Goal: Task Accomplishment & Management: Manage account settings

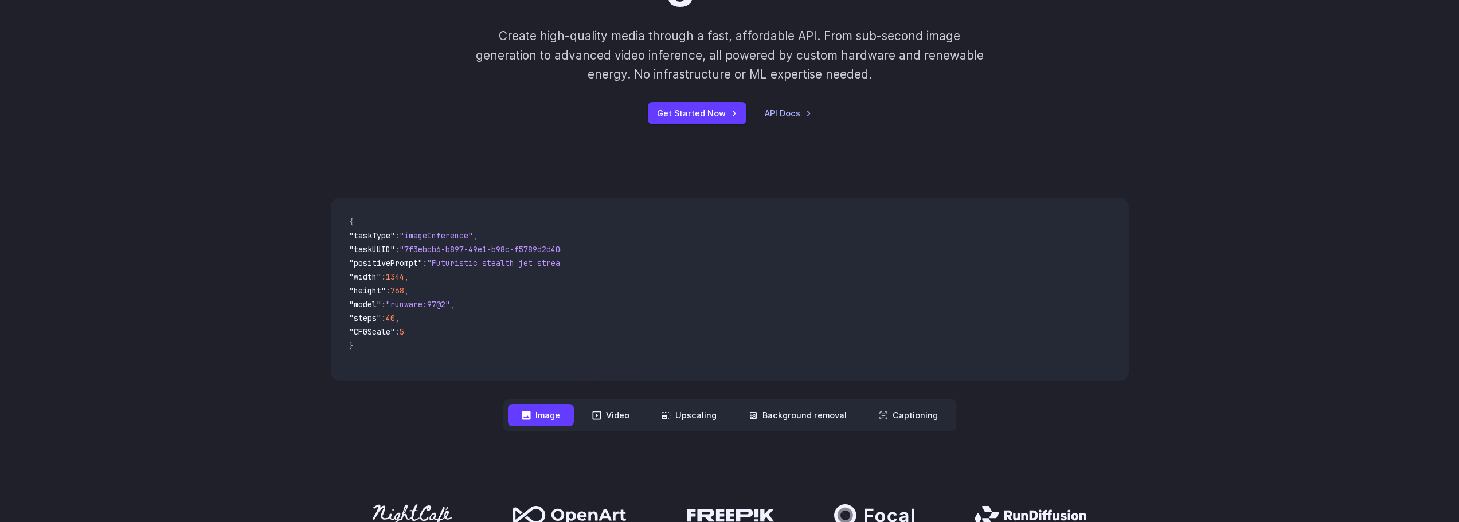
scroll to position [229, 0]
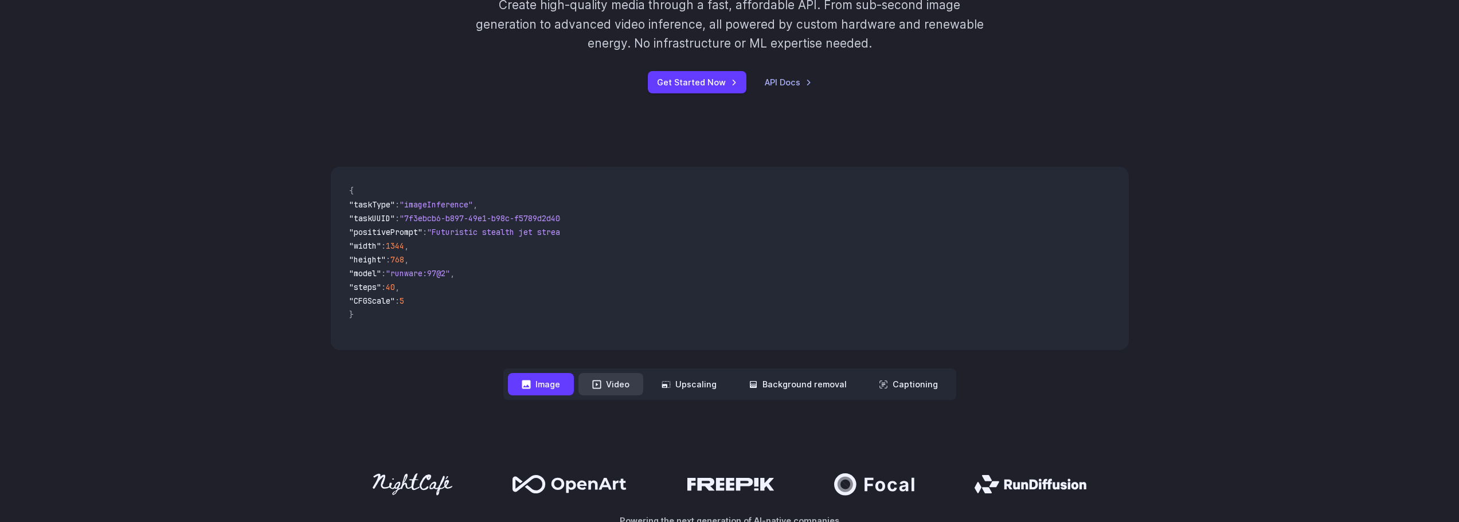
click at [613, 392] on button "Video" at bounding box center [610, 384] width 65 height 22
click at [540, 379] on button "Image" at bounding box center [541, 384] width 66 height 22
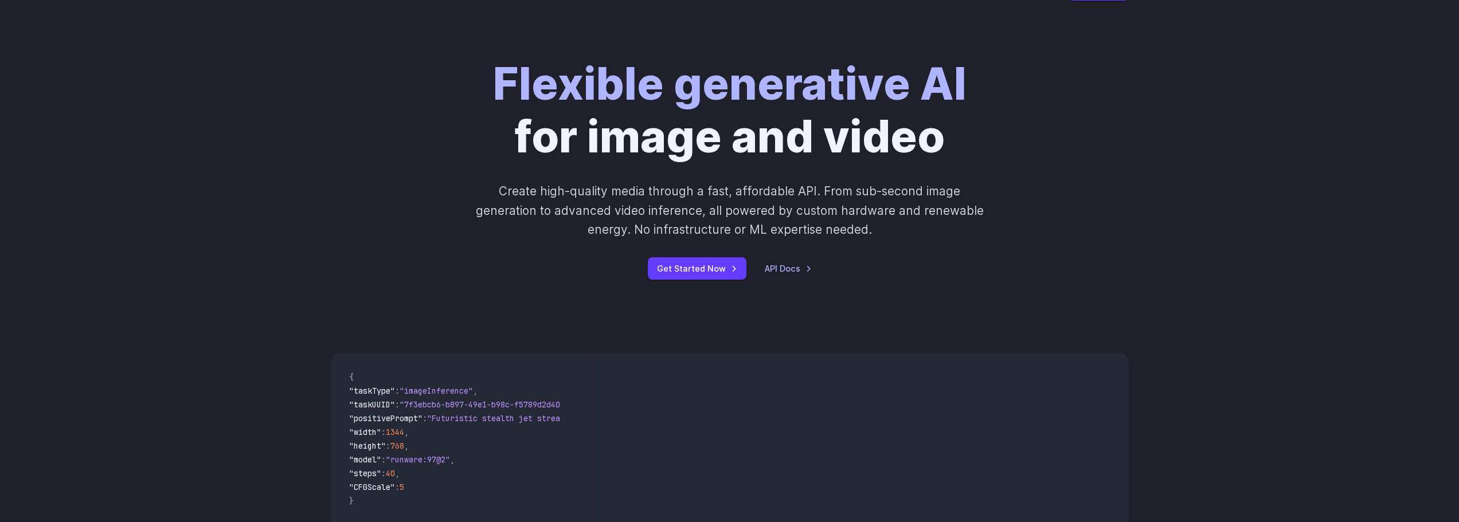
scroll to position [0, 0]
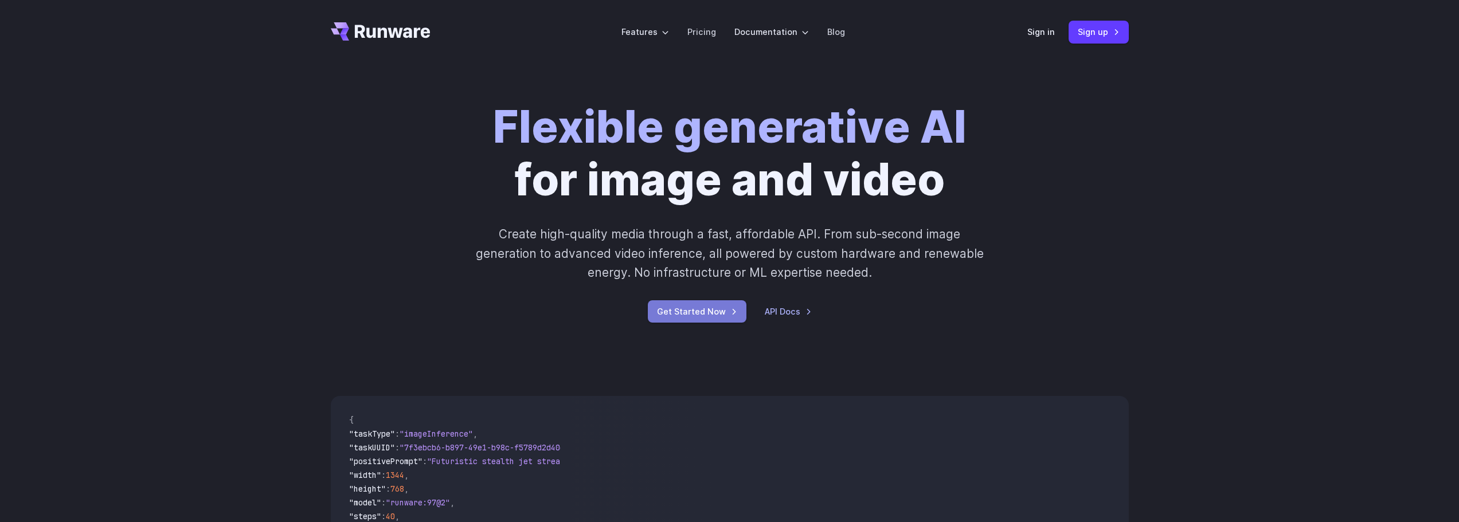
click at [713, 308] on link "Get Started Now" at bounding box center [697, 311] width 99 height 22
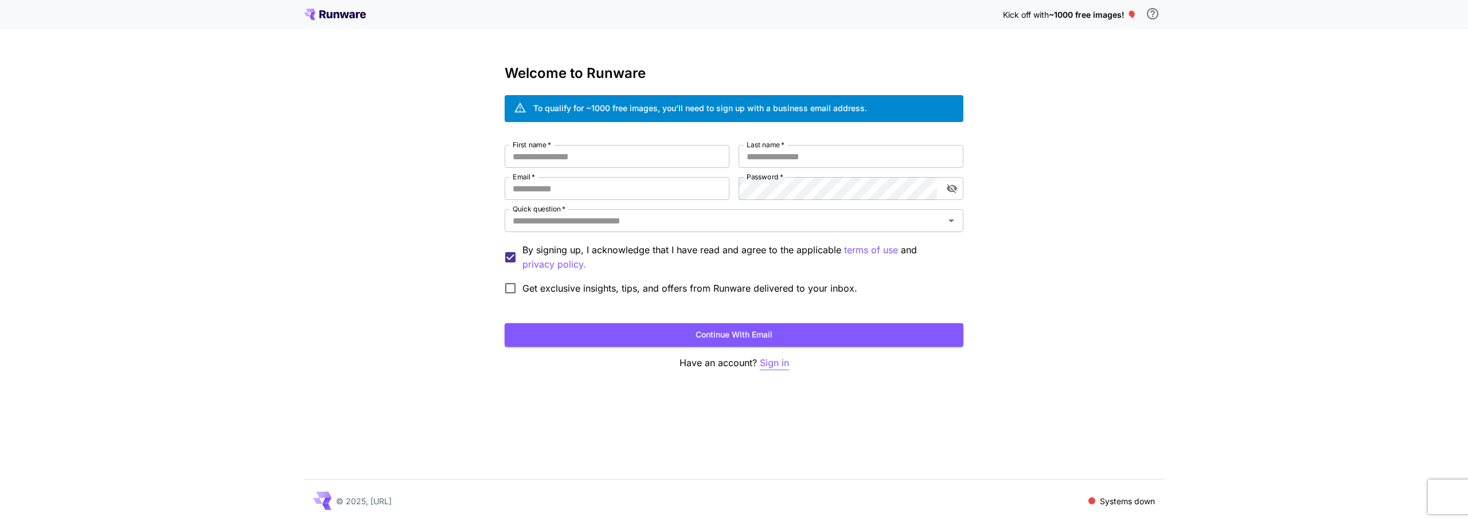
click at [775, 358] on p "Sign in" at bounding box center [774, 363] width 29 height 14
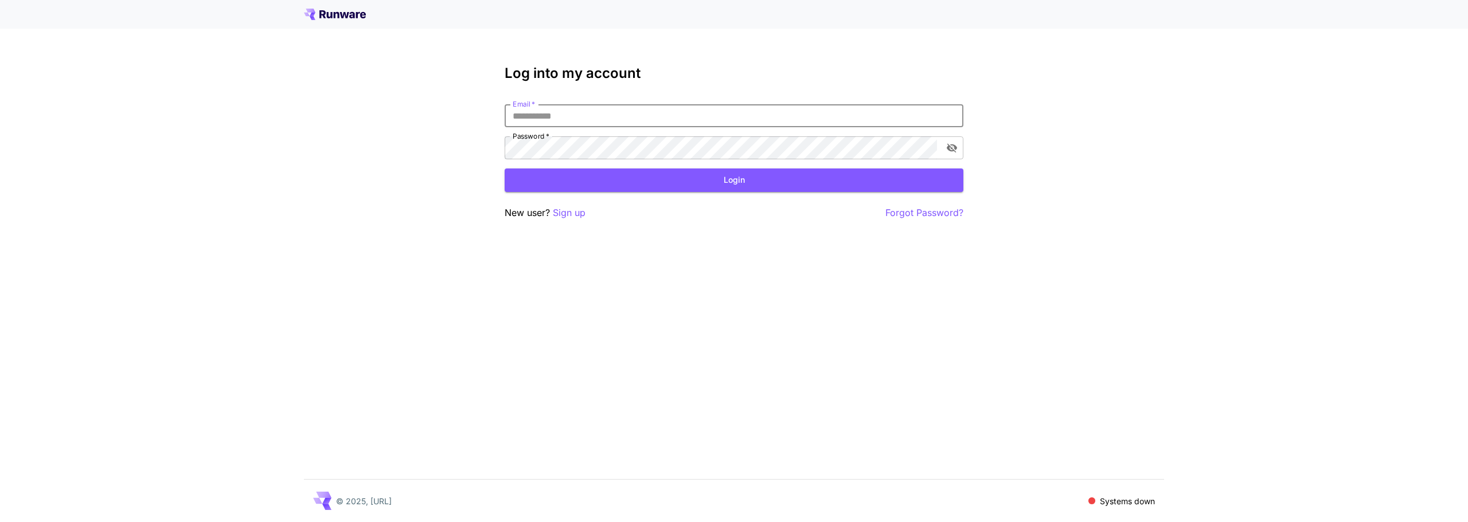
click at [663, 113] on input "Email   *" at bounding box center [733, 115] width 459 height 23
click at [663, 113] on input "**********" at bounding box center [733, 115] width 459 height 23
click at [686, 172] on button "Login" at bounding box center [733, 181] width 459 height 24
click at [670, 116] on input "**********" at bounding box center [733, 115] width 459 height 23
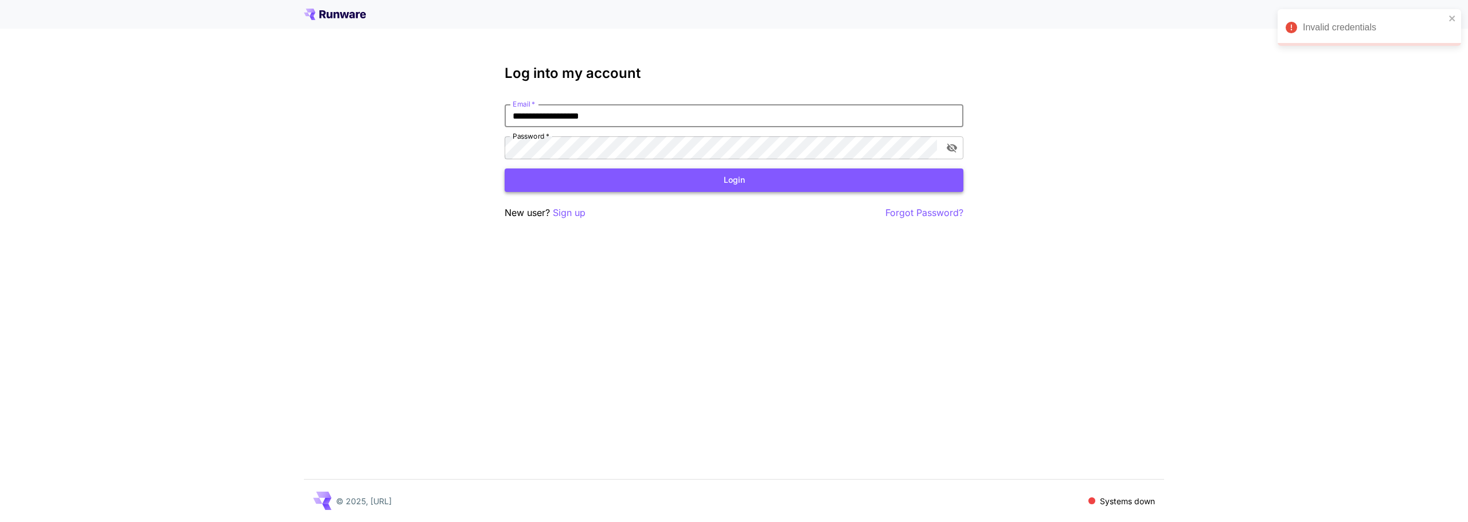
paste input "***"
type input "**********"
click at [714, 181] on button "Login" at bounding box center [733, 181] width 459 height 24
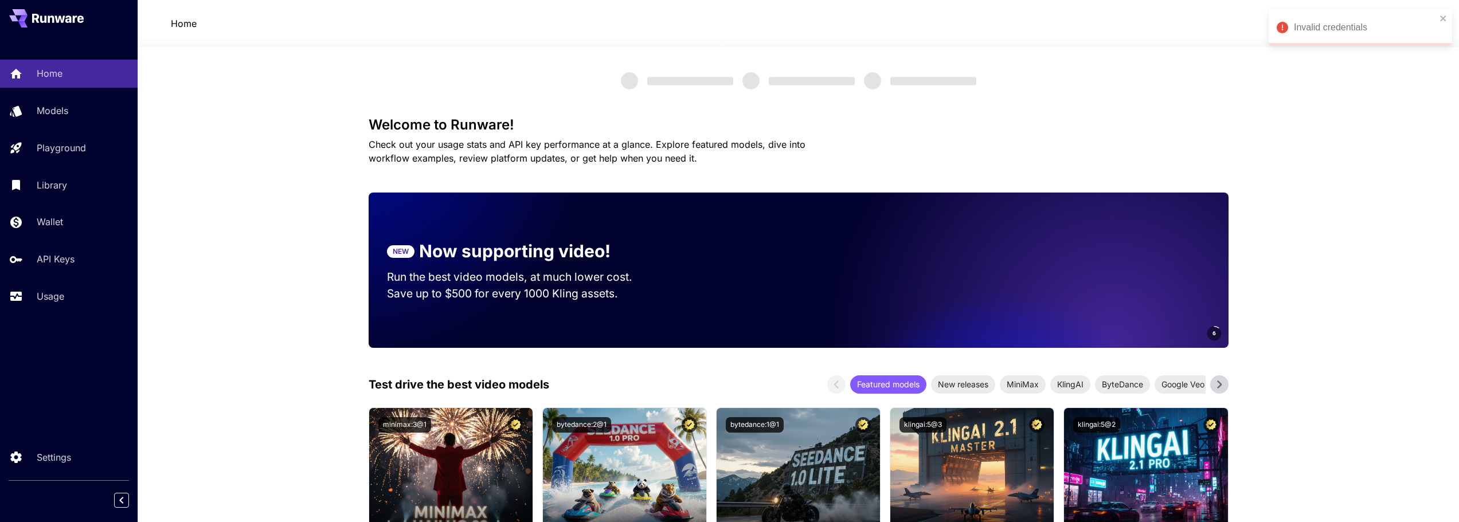
click at [609, 144] on span "Check out your usage stats and API key performance at a glance. Explore feature…" at bounding box center [587, 151] width 437 height 25
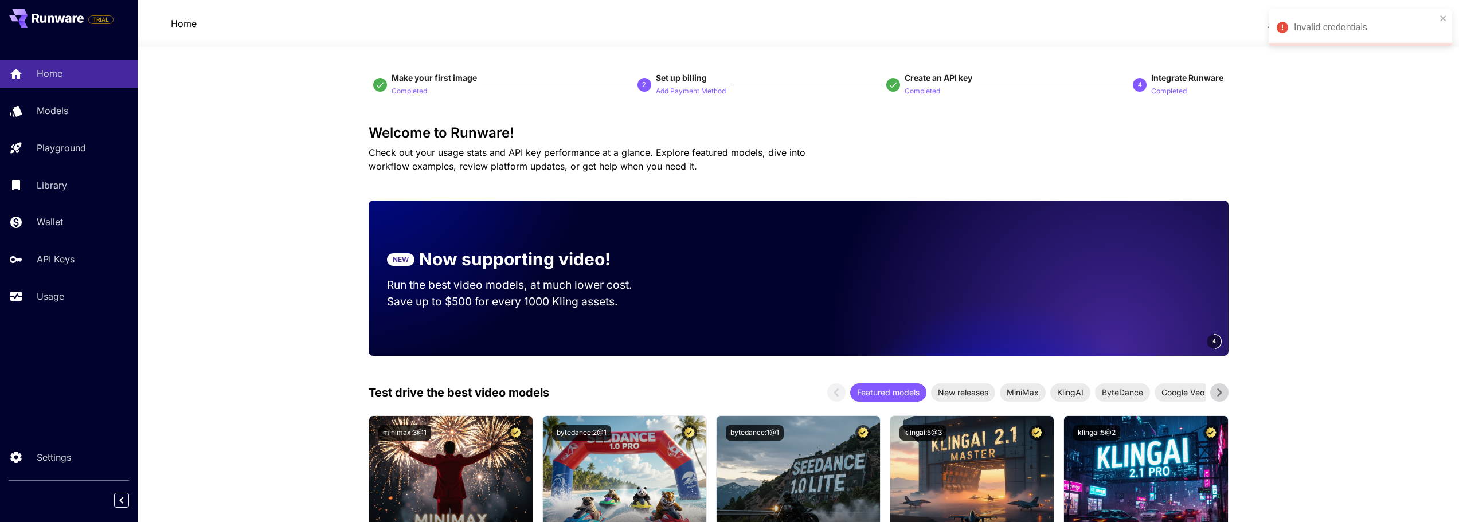
click at [59, 260] on p "API Keys" at bounding box center [58, 259] width 38 height 14
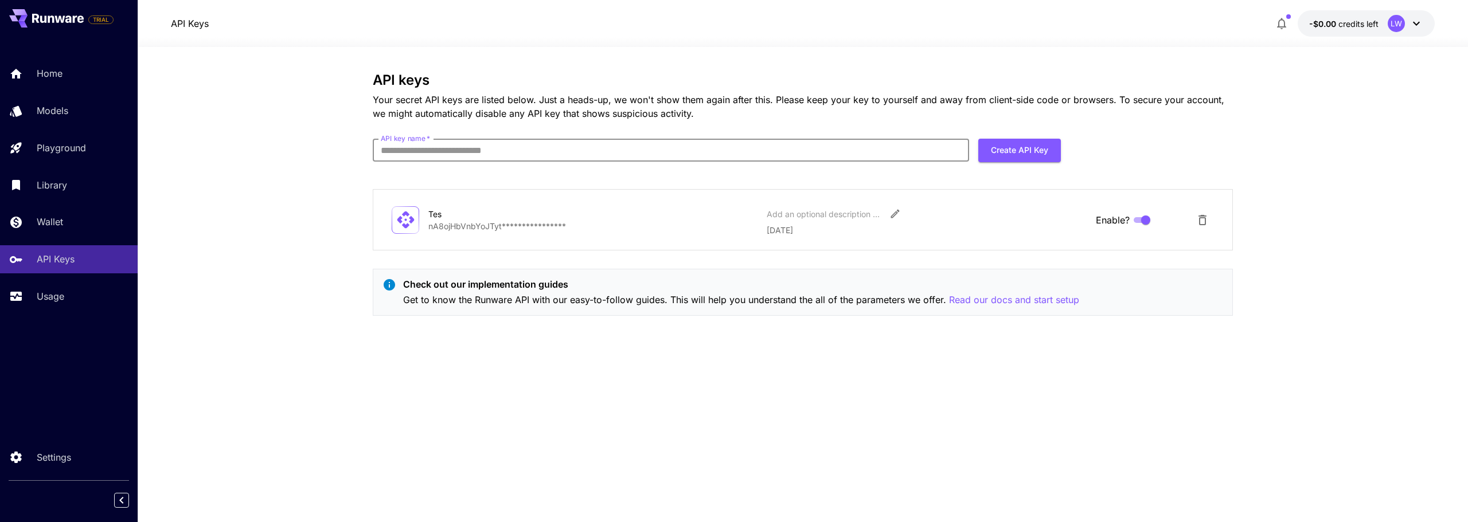
click at [485, 151] on input "API key name   *" at bounding box center [671, 150] width 596 height 23
click at [499, 110] on p "Your secret API keys are listed below. Just a heads-up, we won't show them agai…" at bounding box center [803, 107] width 860 height 28
click at [69, 285] on link "Usage" at bounding box center [69, 297] width 138 height 28
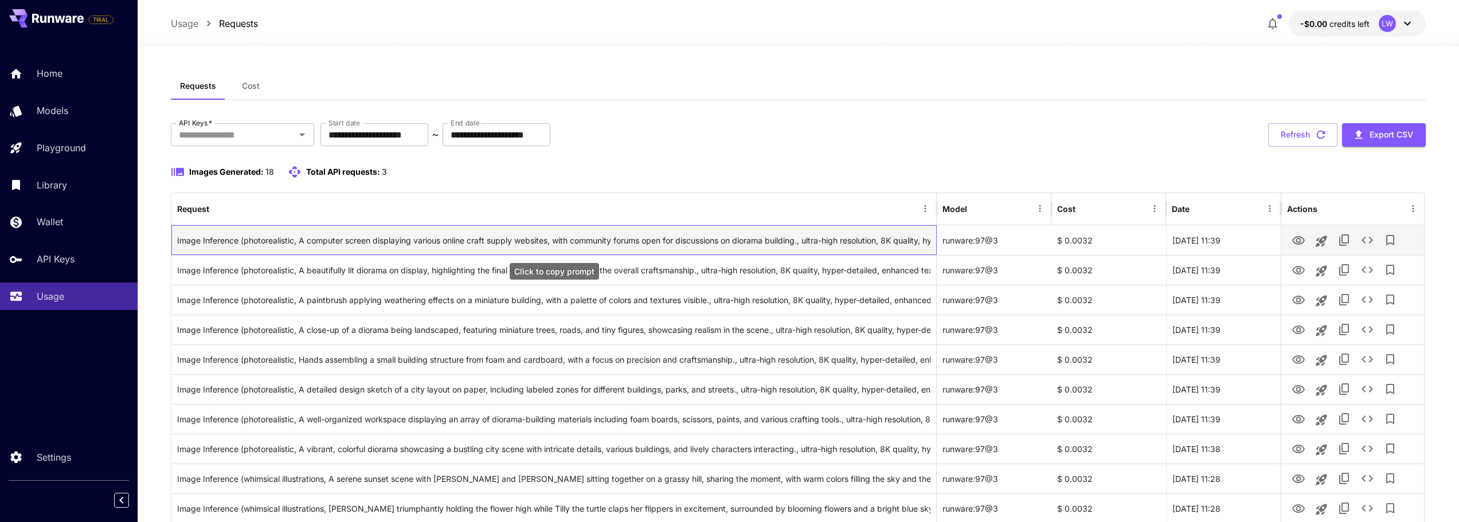
click at [354, 236] on div "Image Inference (photorealistic, A computer screen displaying various online cr…" at bounding box center [554, 240] width 754 height 29
click at [1366, 240] on icon "See details" at bounding box center [1367, 240] width 14 height 14
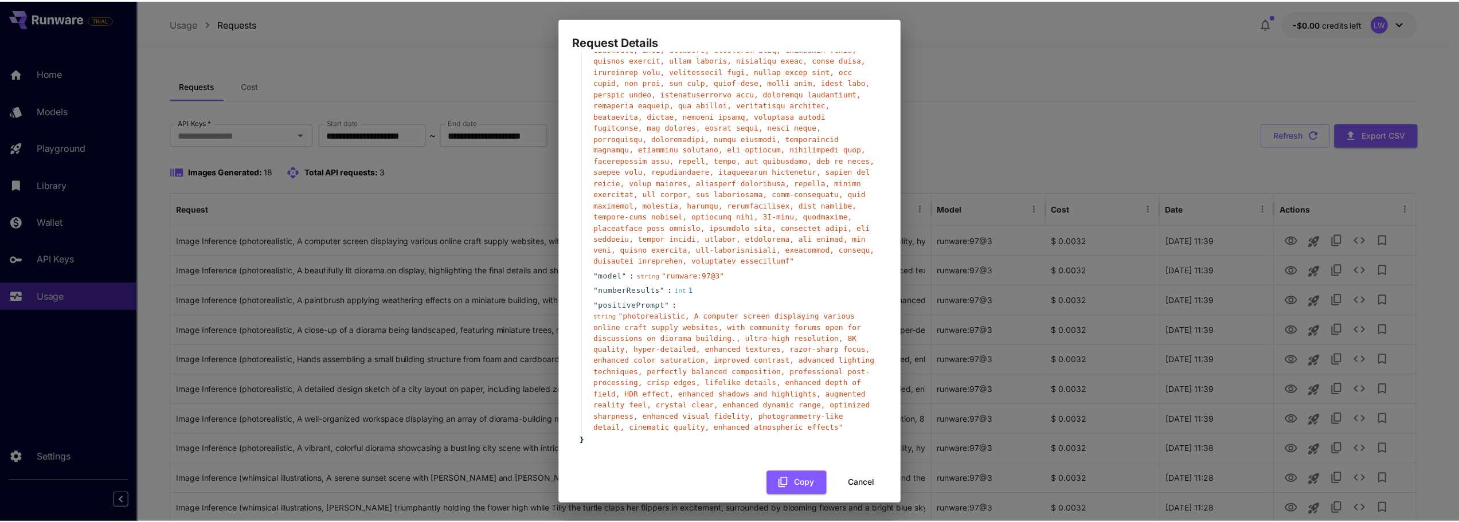
scroll to position [122, 0]
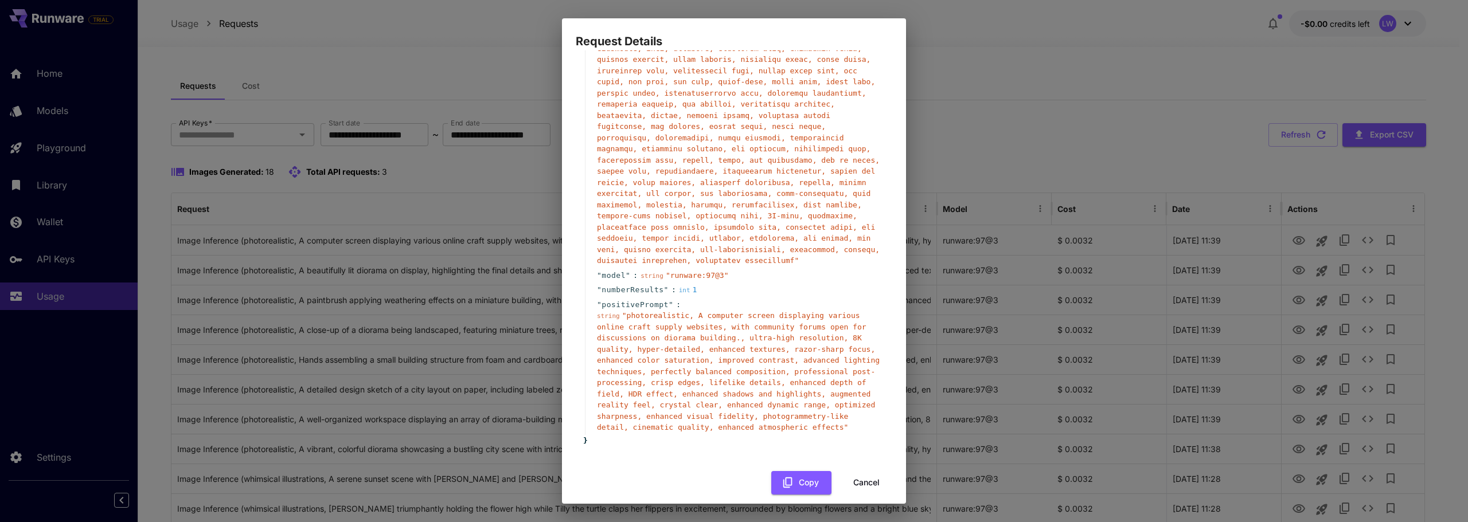
click at [1117, 428] on div "Request Details { 8 item s " width " : int 768 " height " : int 1344 " taskType…" at bounding box center [734, 261] width 1468 height 522
drag, startPoint x: 851, startPoint y: 459, endPoint x: 854, endPoint y: 469, distance: 10.7
click at [852, 462] on div "{ 8 item s " width " : int 768 " height " : int 1344 " taskType " : string " im…" at bounding box center [734, 216] width 316 height 557
drag, startPoint x: 854, startPoint y: 469, endPoint x: 885, endPoint y: 459, distance: 32.8
click at [855, 471] on button "Cancel" at bounding box center [866, 483] width 52 height 24
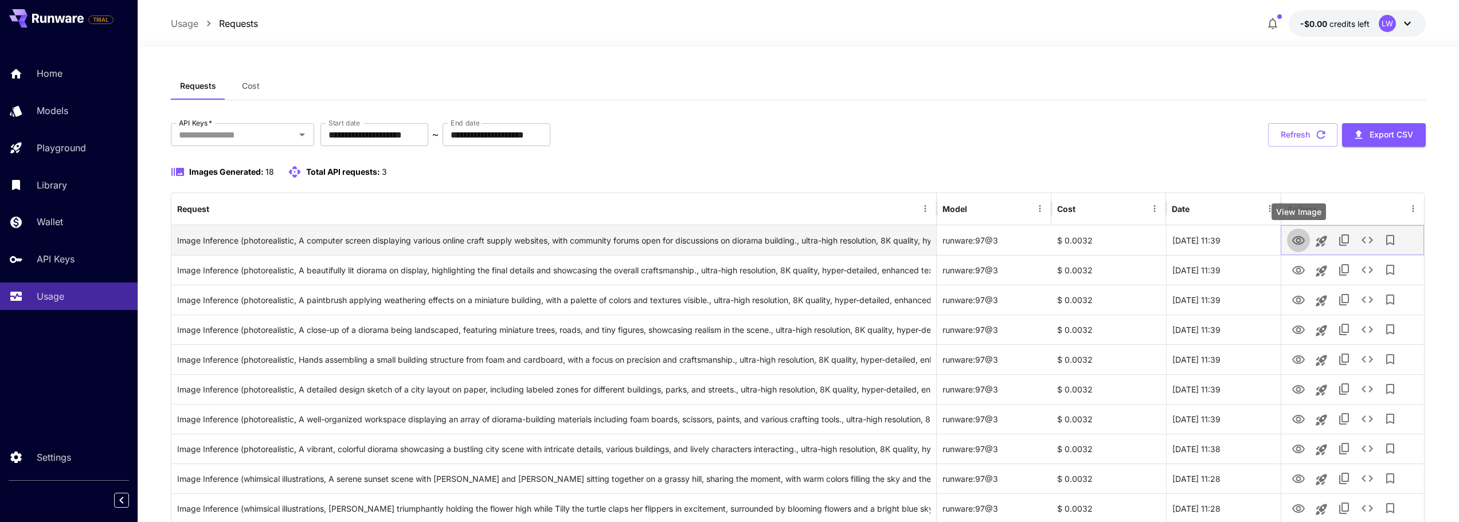
click at [1300, 238] on icon "View Image" at bounding box center [1299, 241] width 14 height 14
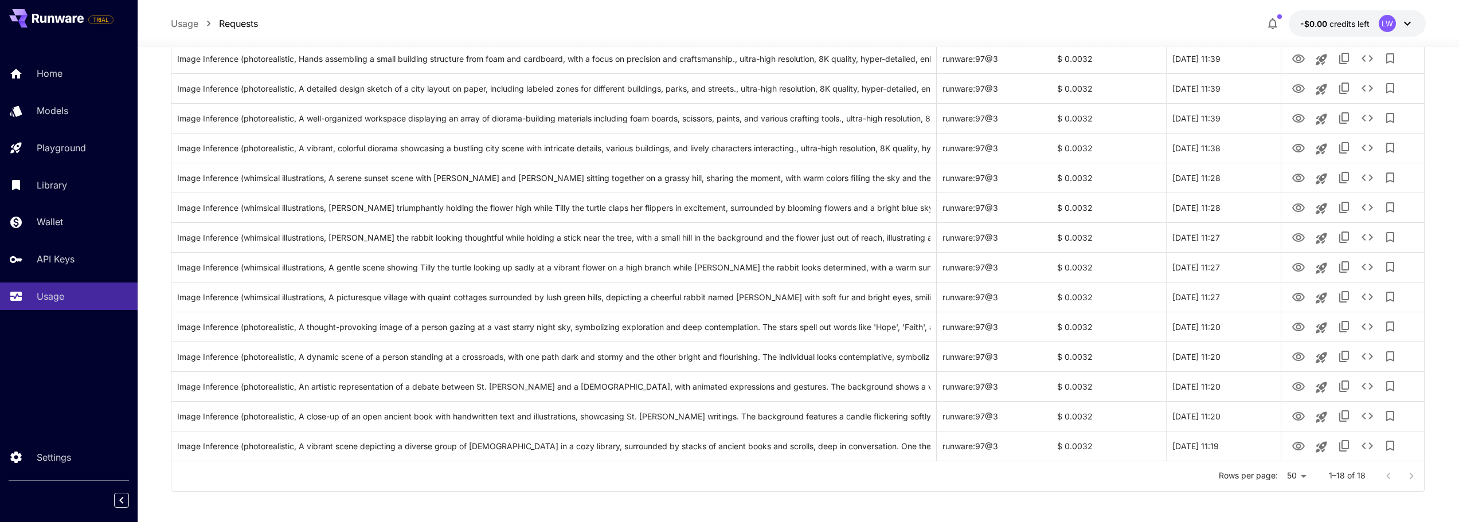
scroll to position [305, 0]
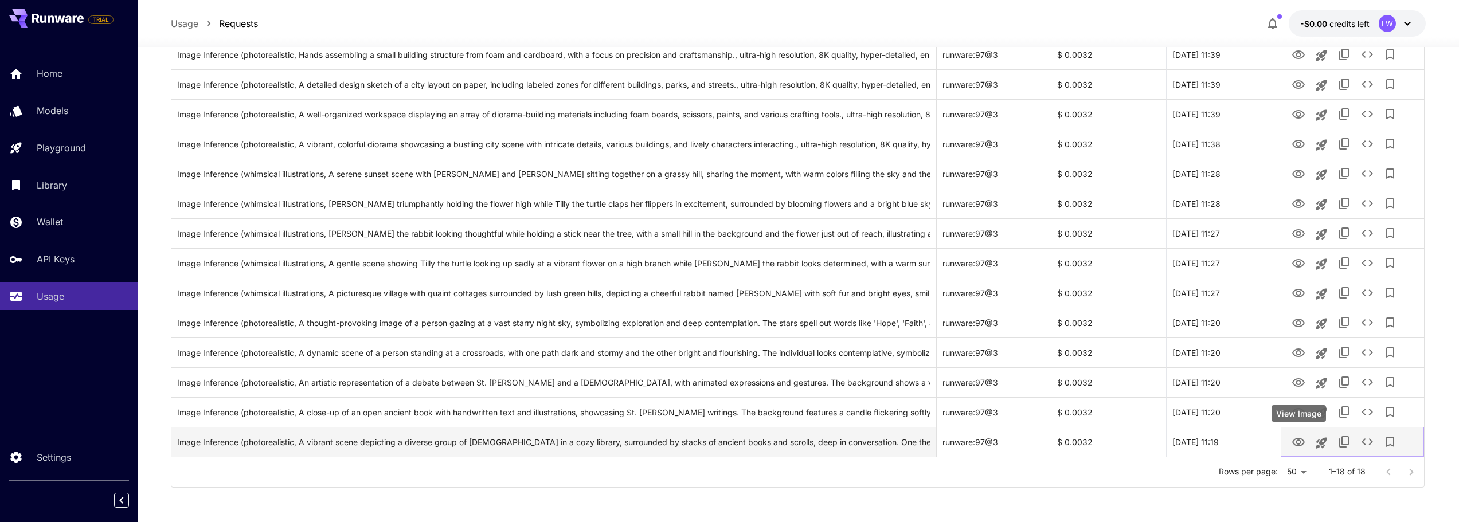
click at [1300, 444] on icon "View Image" at bounding box center [1298, 442] width 13 height 9
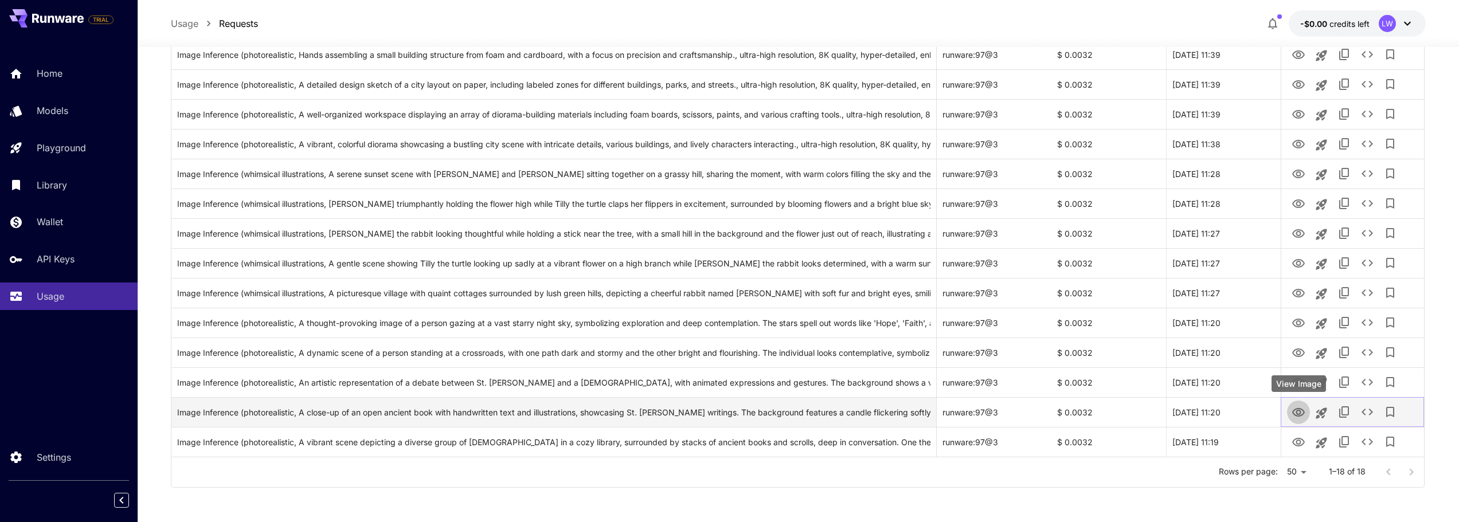
click at [1293, 410] on icon "View Image" at bounding box center [1299, 413] width 14 height 14
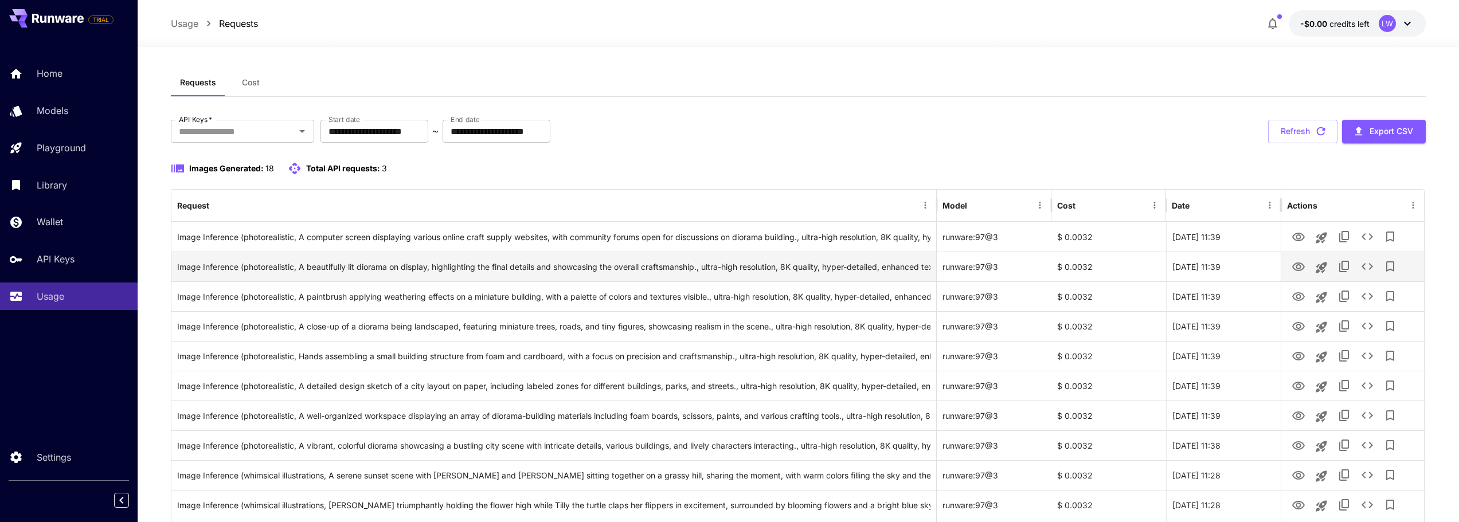
scroll to position [0, 0]
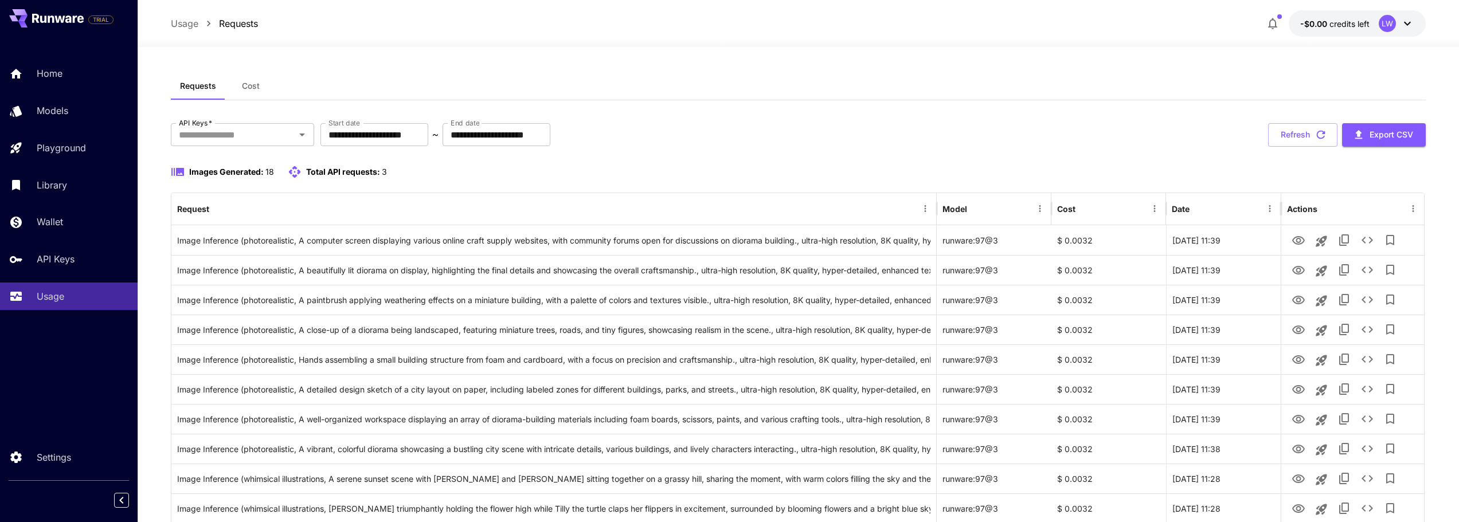
click at [241, 80] on button "Cost" at bounding box center [251, 86] width 52 height 28
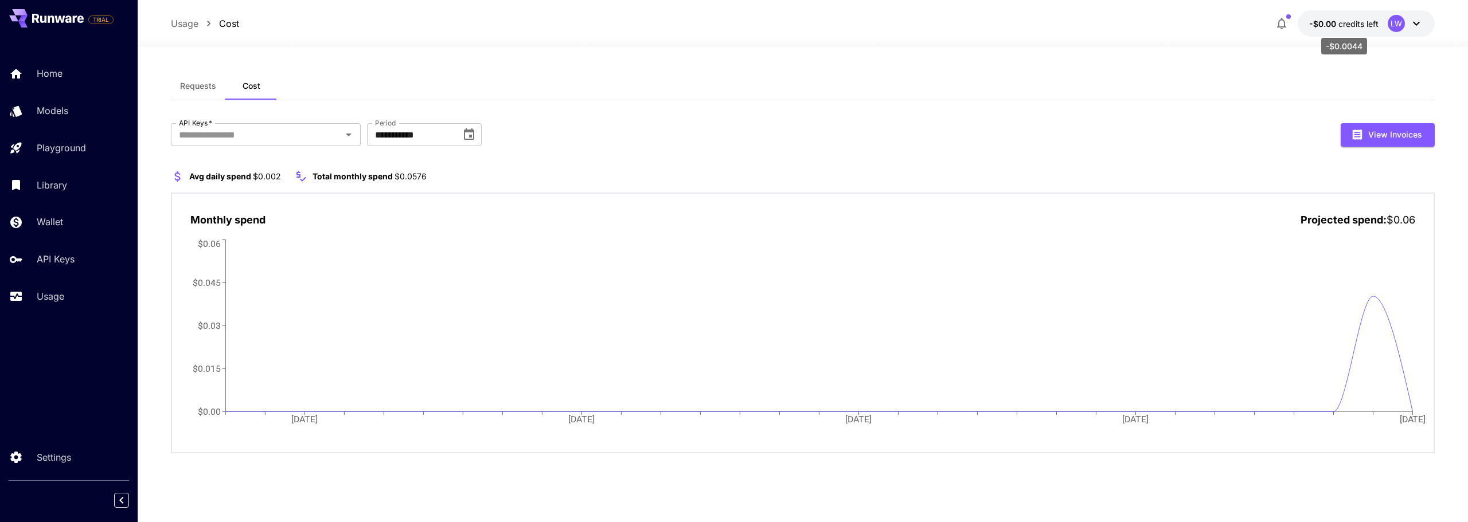
click at [1332, 23] on span "-$0.00" at bounding box center [1323, 24] width 29 height 10
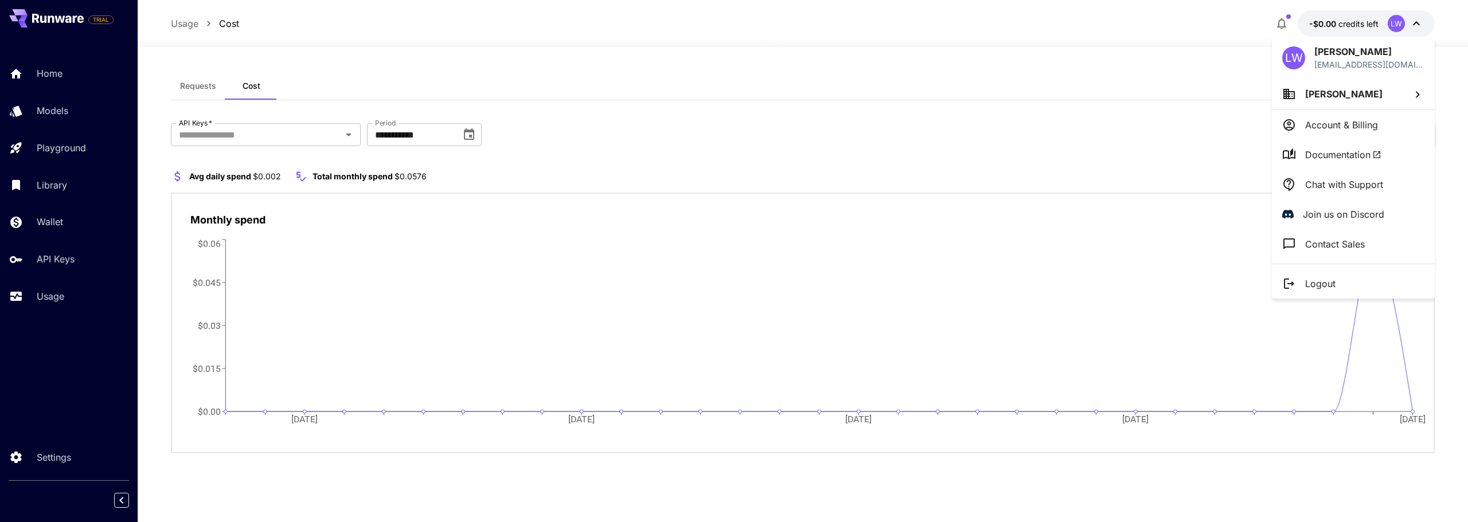
click at [1332, 23] on div at bounding box center [734, 261] width 1468 height 522
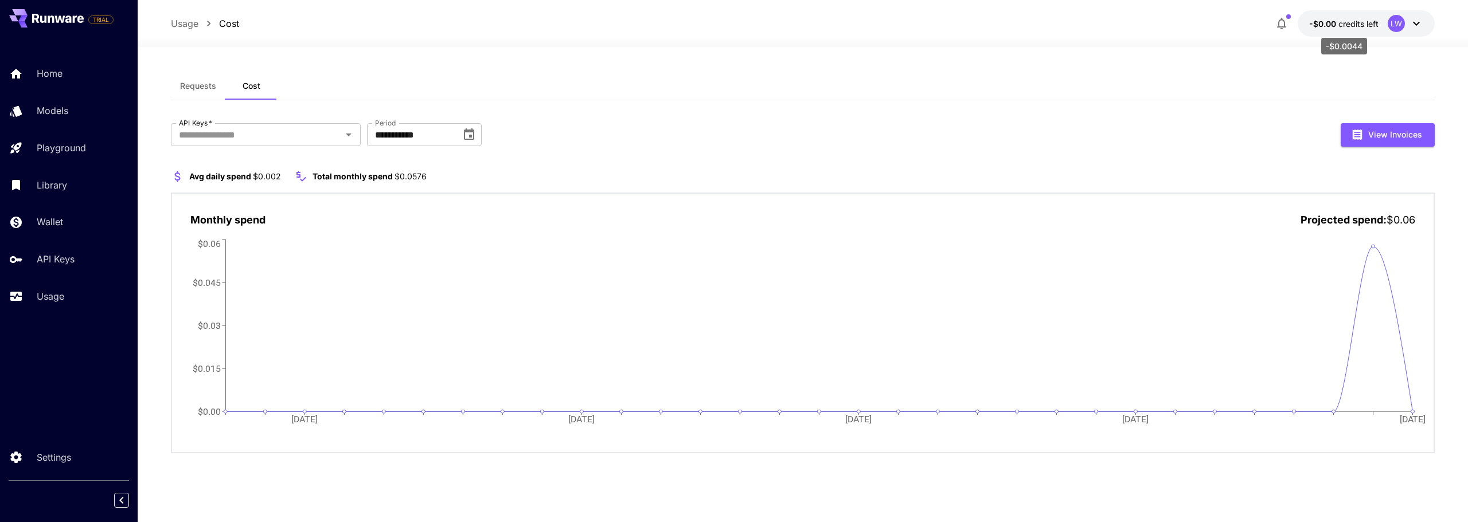
click at [1377, 20] on span "credits left" at bounding box center [1358, 24] width 40 height 10
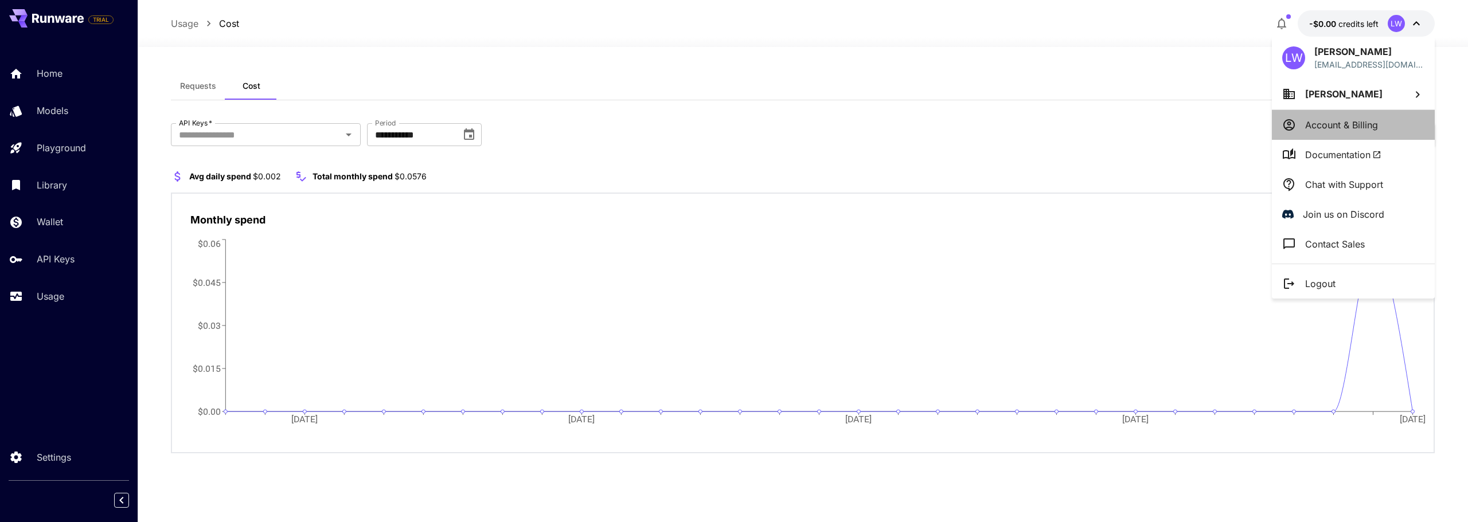
click at [1361, 132] on li "Account & Billing" at bounding box center [1352, 125] width 163 height 30
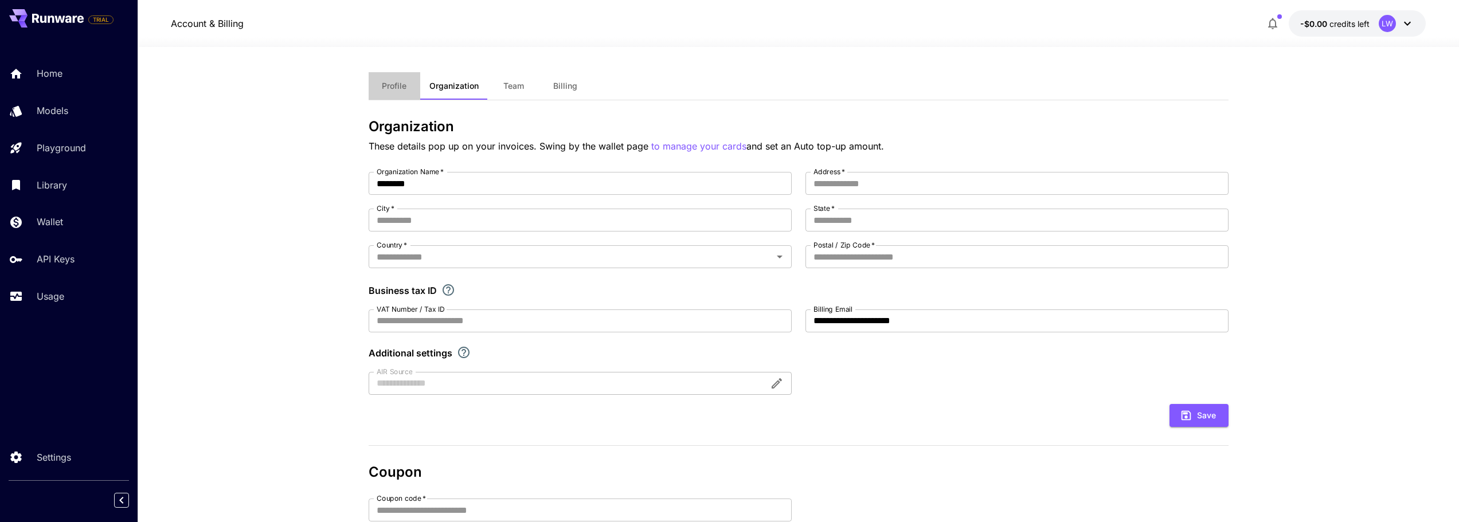
click at [392, 87] on span "Profile" at bounding box center [394, 86] width 25 height 10
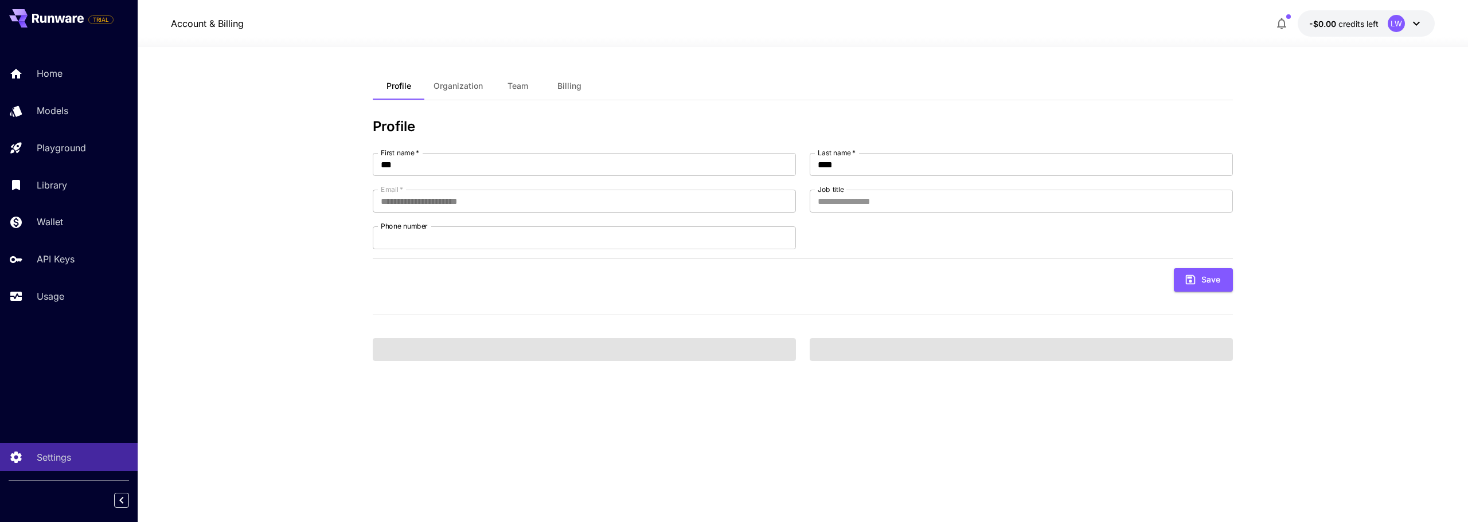
click at [551, 89] on button "Billing" at bounding box center [569, 86] width 52 height 28
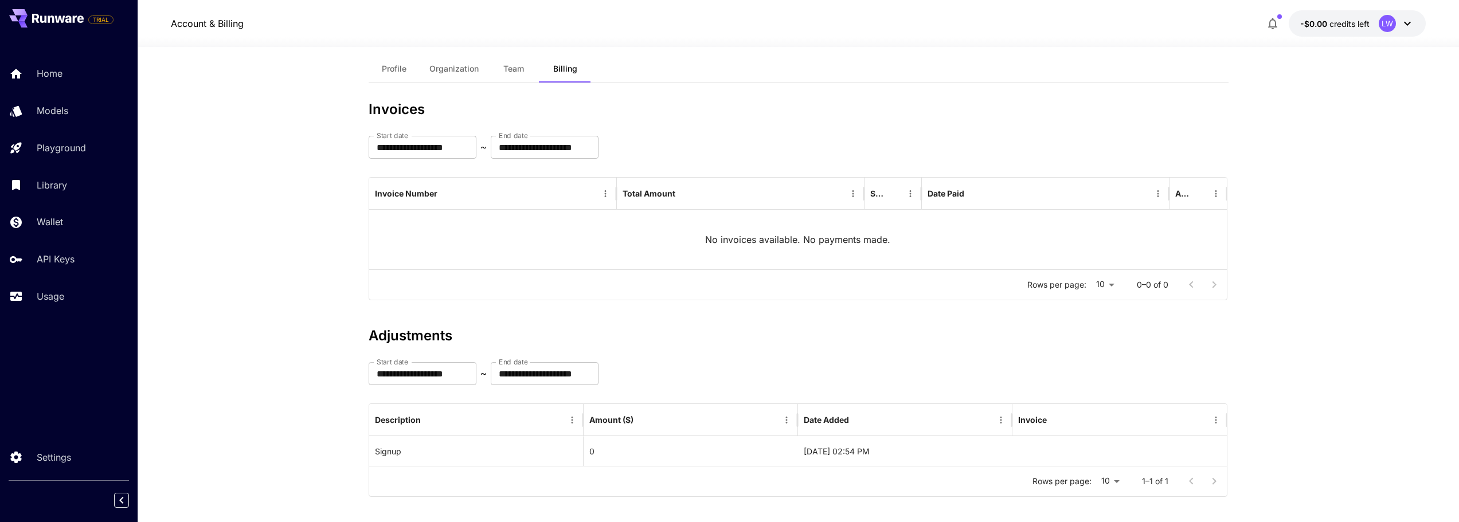
scroll to position [26, 0]
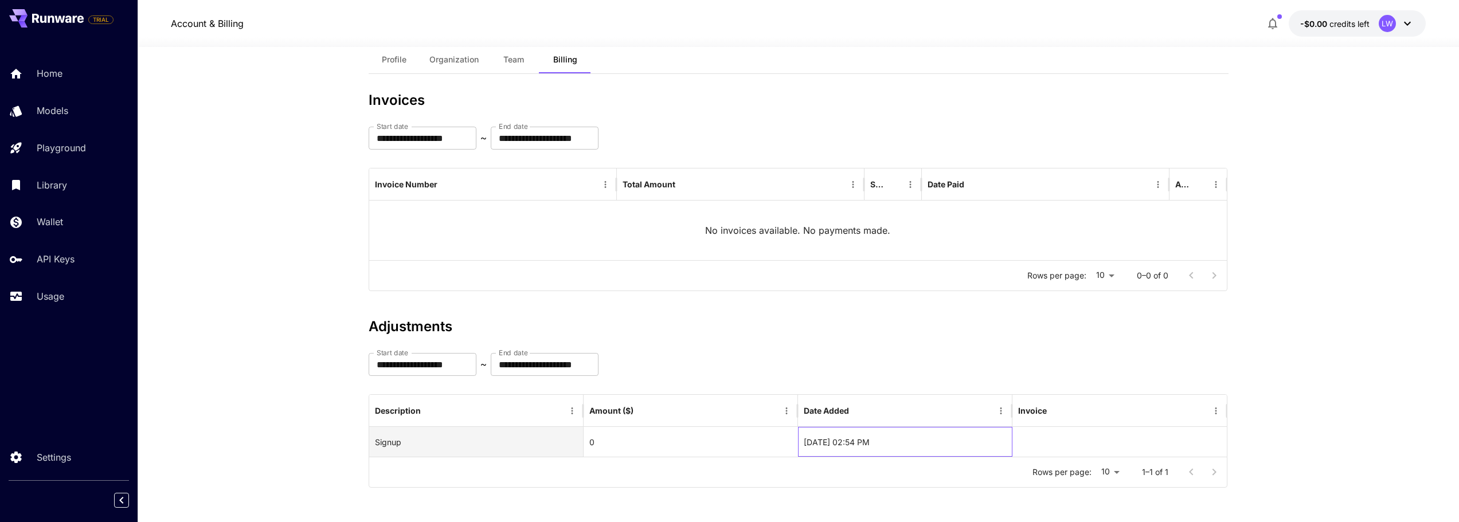
drag, startPoint x: 821, startPoint y: 443, endPoint x: 929, endPoint y: 445, distance: 107.8
click at [926, 445] on div "16-08-2025 02:54 PM" at bounding box center [905, 442] width 214 height 30
click at [930, 445] on div "16-08-2025 02:54 PM" at bounding box center [905, 442] width 214 height 30
drag, startPoint x: 806, startPoint y: 228, endPoint x: 878, endPoint y: 232, distance: 71.8
click at [875, 232] on p "No invoices available. No payments made." at bounding box center [797, 231] width 185 height 14
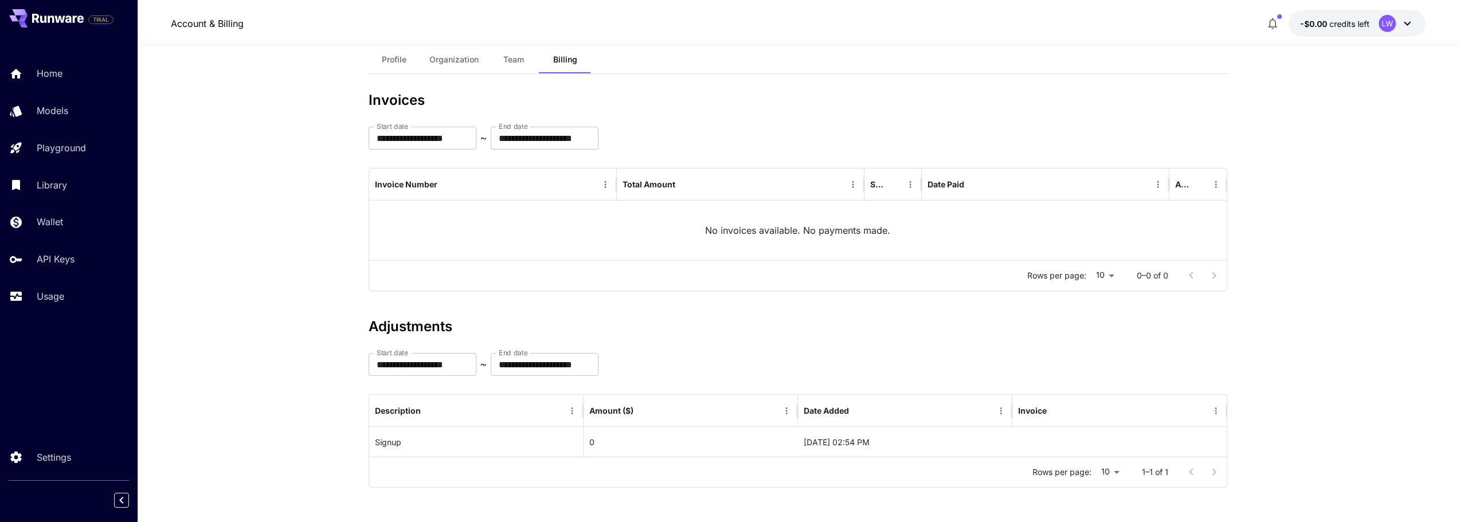
click at [881, 233] on p "No invoices available. No payments made." at bounding box center [797, 231] width 185 height 14
click at [94, 250] on link "API Keys" at bounding box center [69, 259] width 138 height 28
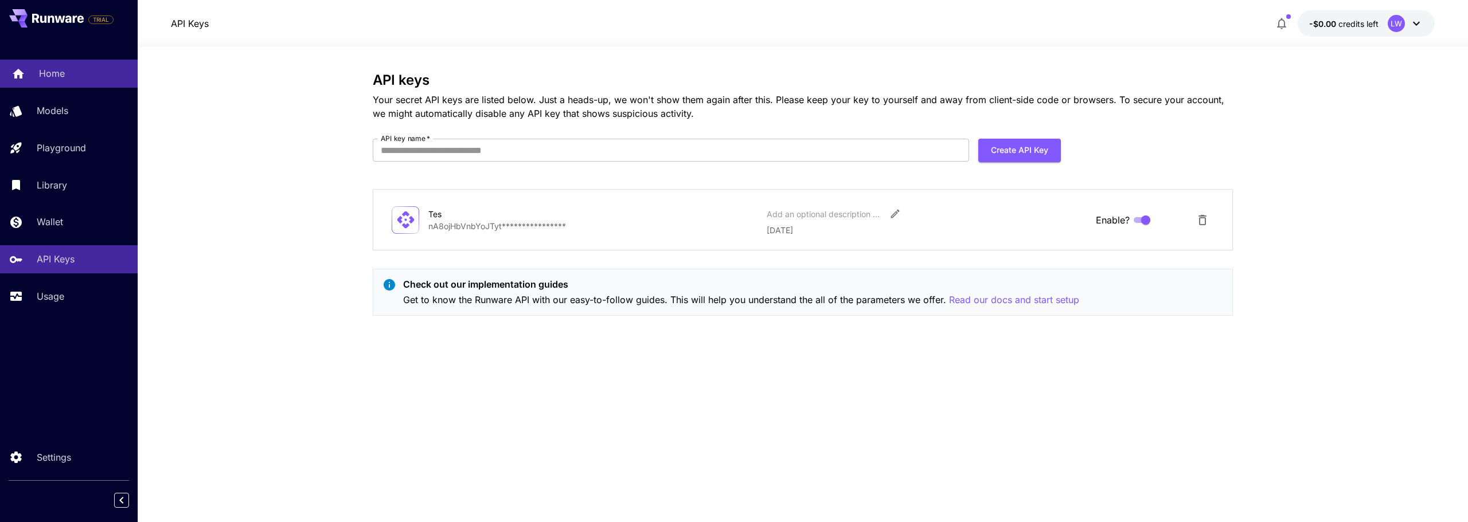
click at [96, 71] on div "Home" at bounding box center [83, 73] width 89 height 14
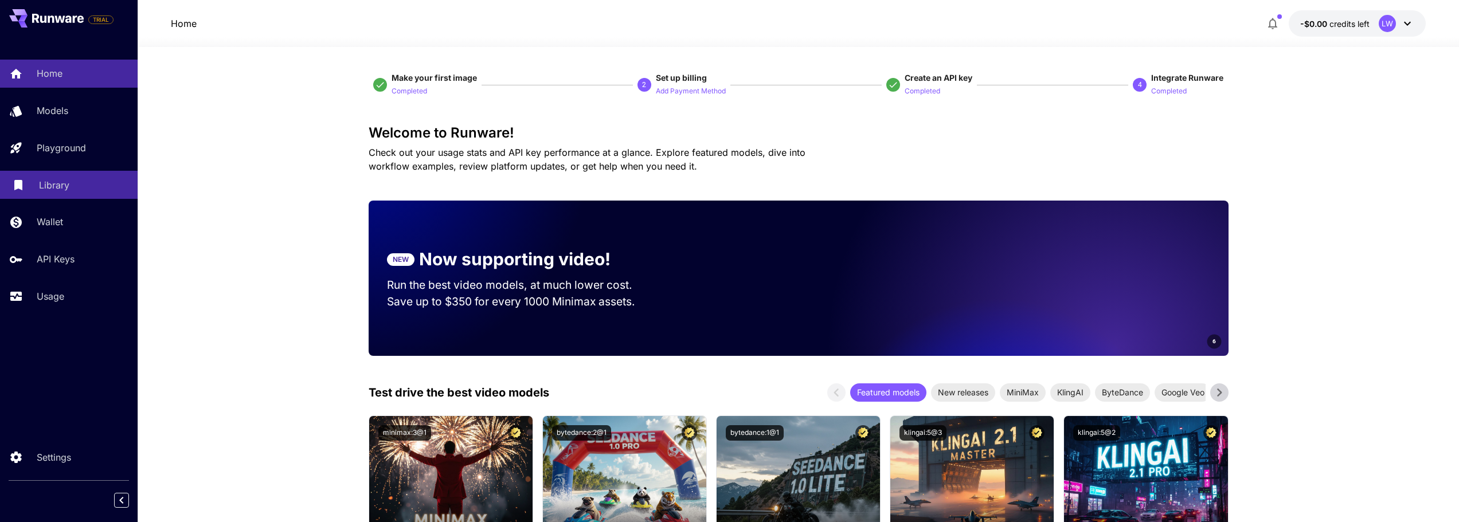
click at [83, 193] on link "Library" at bounding box center [69, 185] width 138 height 28
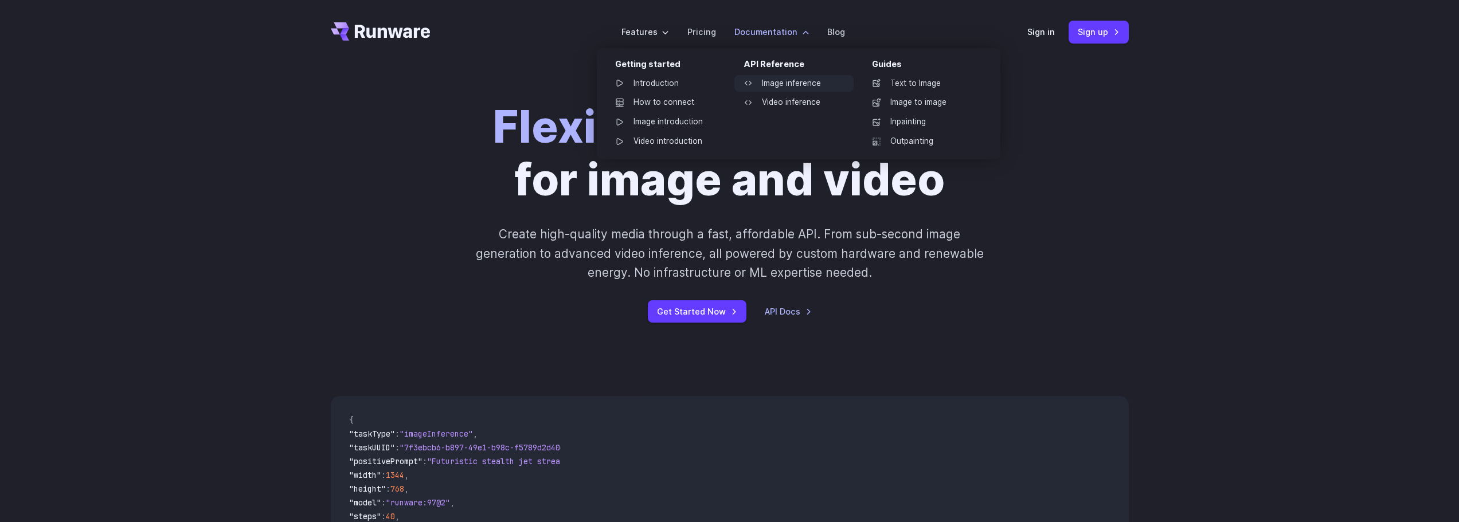
click at [779, 77] on link "Image inference" at bounding box center [793, 83] width 119 height 17
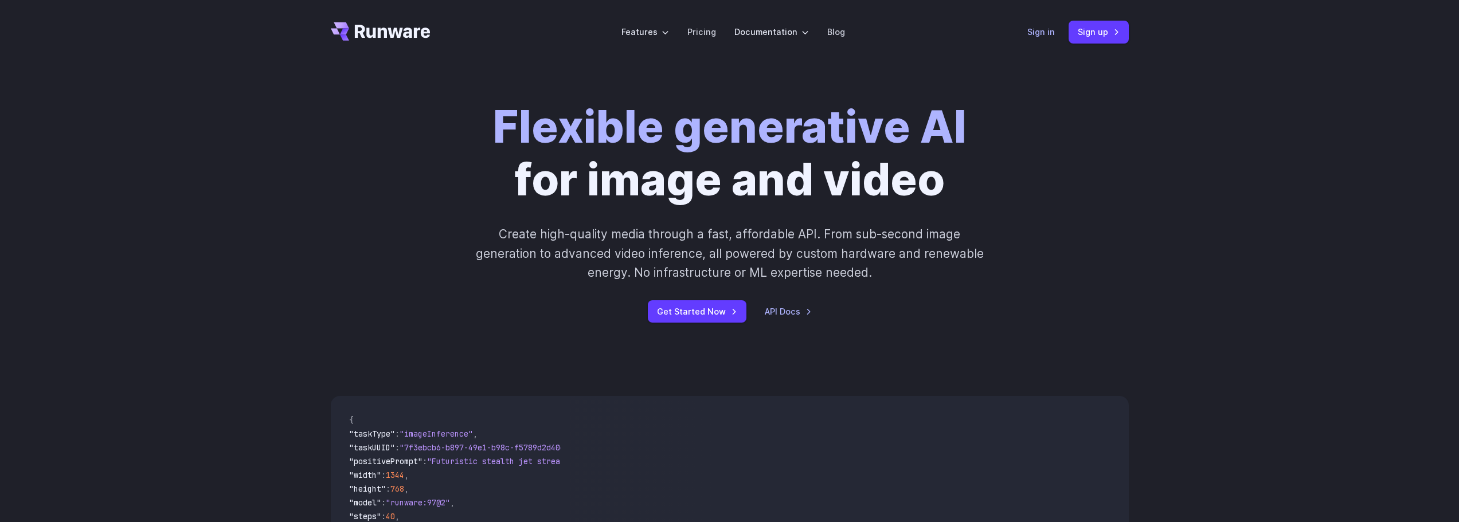
click at [1048, 29] on link "Sign in" at bounding box center [1041, 31] width 28 height 13
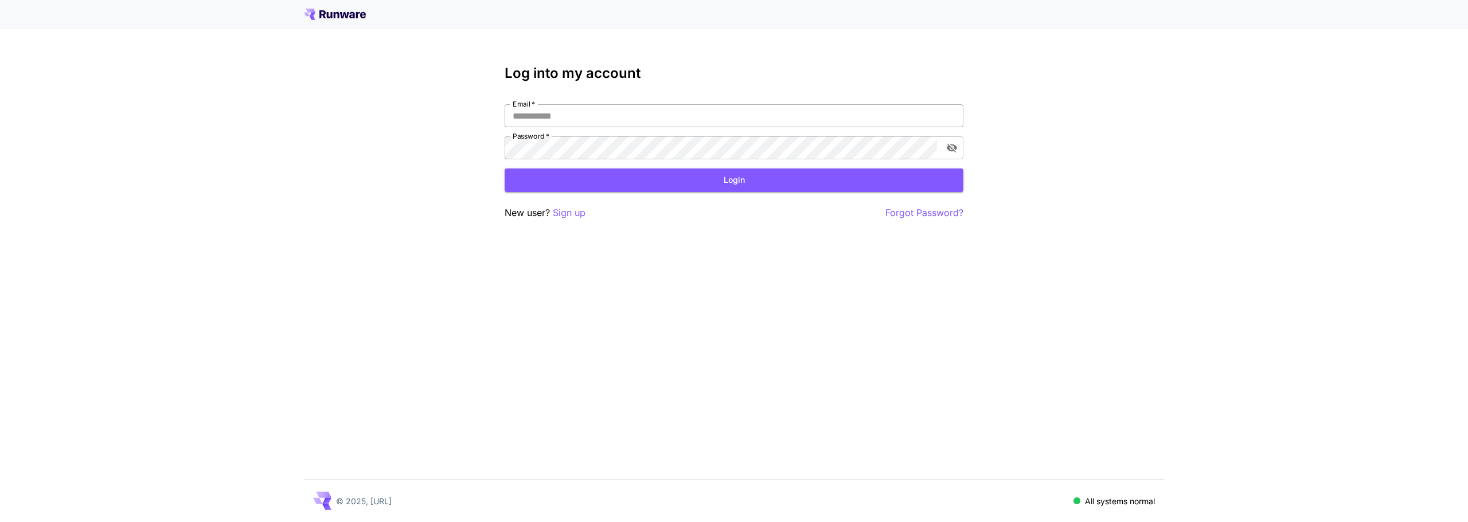
click at [698, 122] on input "Email   *" at bounding box center [733, 115] width 459 height 23
type input "**********"
click at [652, 118] on input "Email   *" at bounding box center [733, 115] width 459 height 23
type input "**********"
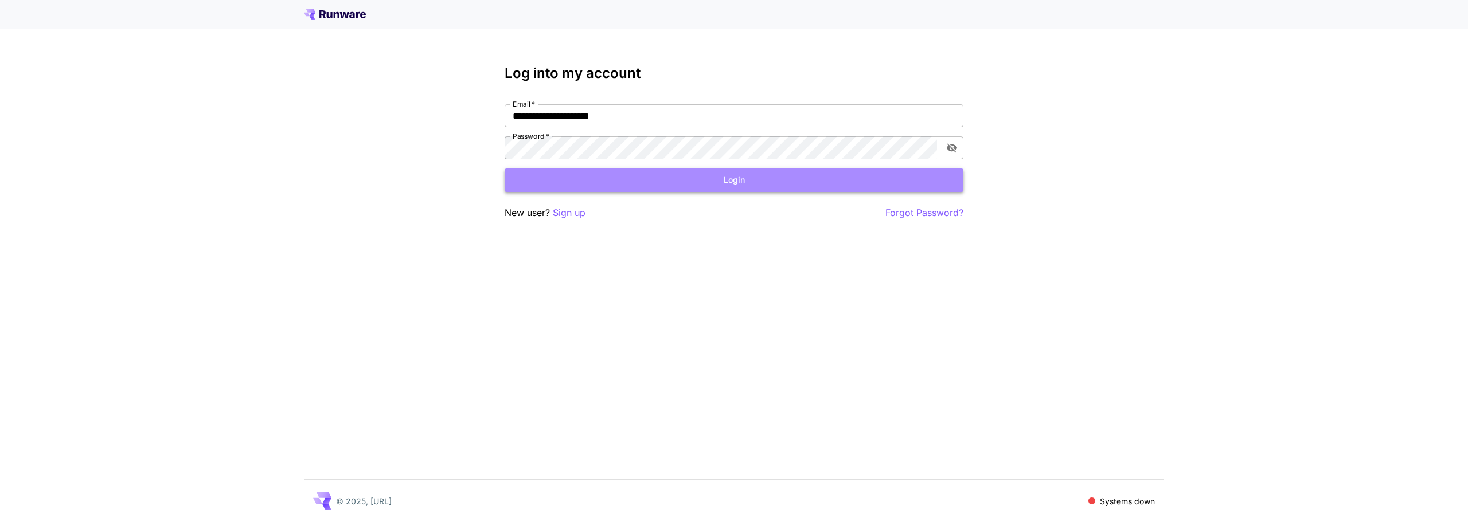
click at [635, 185] on button "Login" at bounding box center [733, 181] width 459 height 24
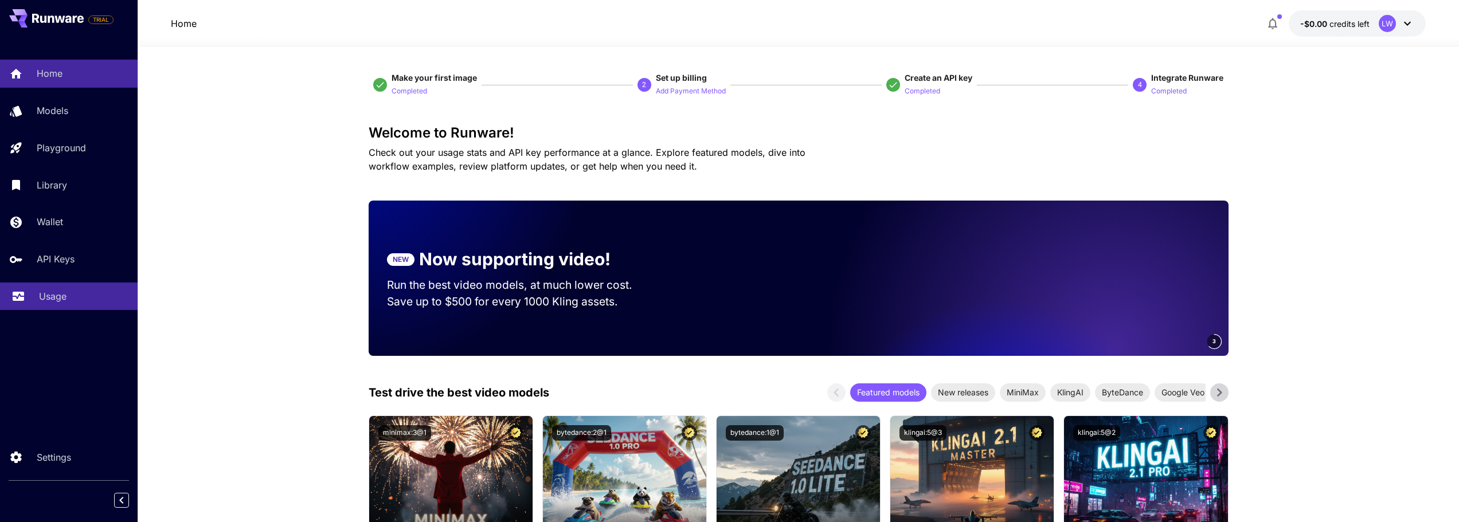
click at [73, 300] on div "Usage" at bounding box center [83, 296] width 89 height 14
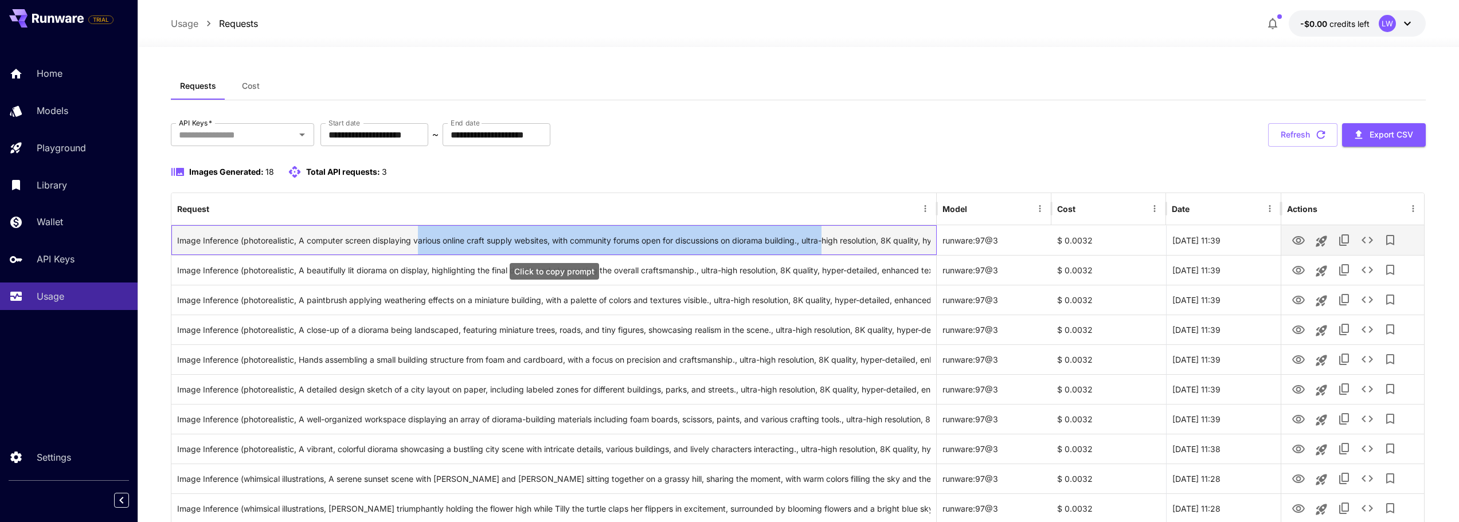
drag, startPoint x: 421, startPoint y: 236, endPoint x: 881, endPoint y: 226, distance: 460.4
click at [878, 226] on div "Image Inference (photorealistic, A computer screen displaying various online cr…" at bounding box center [554, 240] width 754 height 29
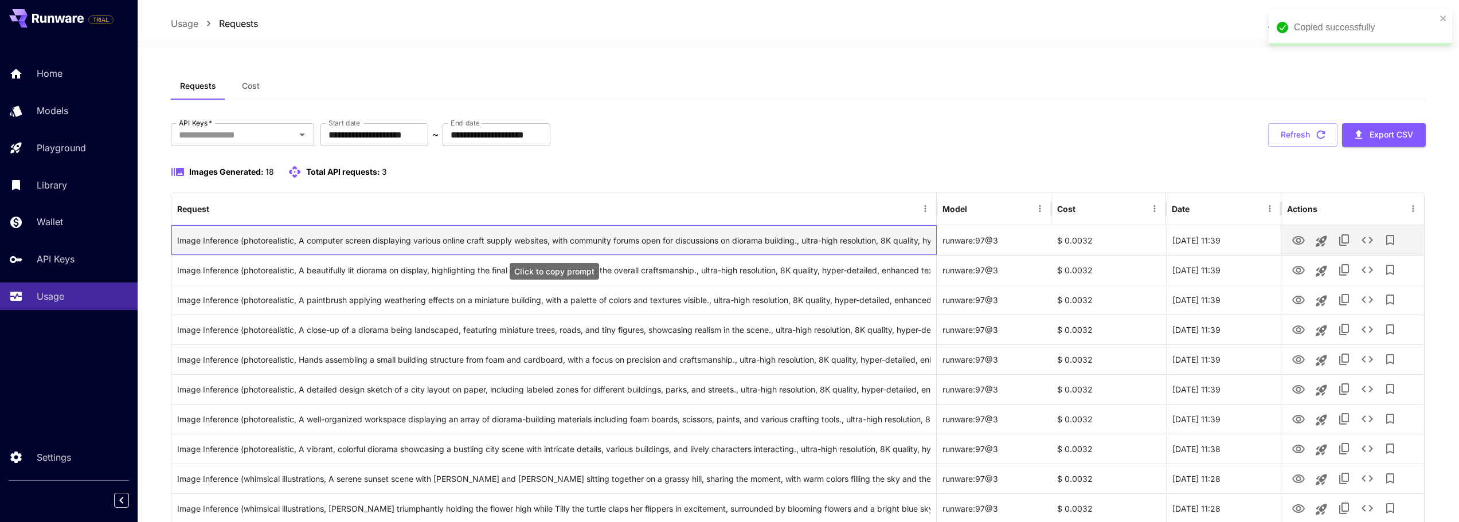
click at [881, 226] on div "Image Inference (photorealistic, A computer screen displaying various online cr…" at bounding box center [554, 240] width 754 height 29
click at [967, 238] on div "runware:97@3" at bounding box center [994, 240] width 115 height 30
drag, startPoint x: 1010, startPoint y: 247, endPoint x: 944, endPoint y: 247, distance: 65.9
click at [944, 247] on div "runware:97@3" at bounding box center [994, 240] width 115 height 30
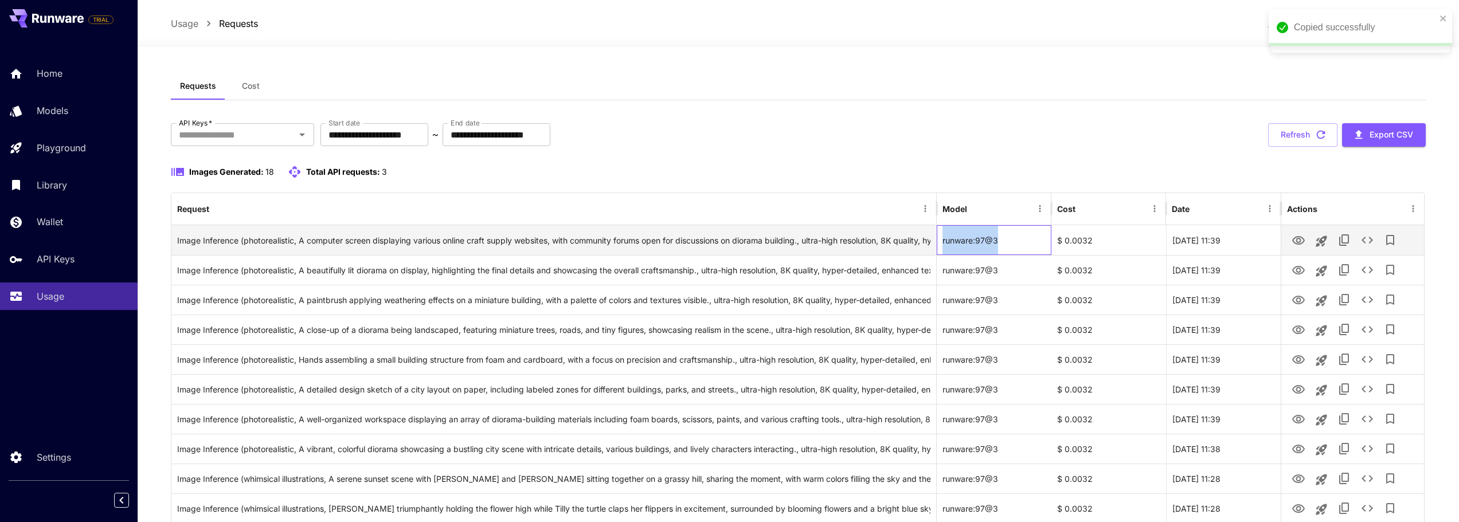
drag, startPoint x: 940, startPoint y: 245, endPoint x: 1010, endPoint y: 241, distance: 70.1
click at [999, 241] on div "runware:97@3" at bounding box center [994, 240] width 115 height 30
copy div "runware:97@3"
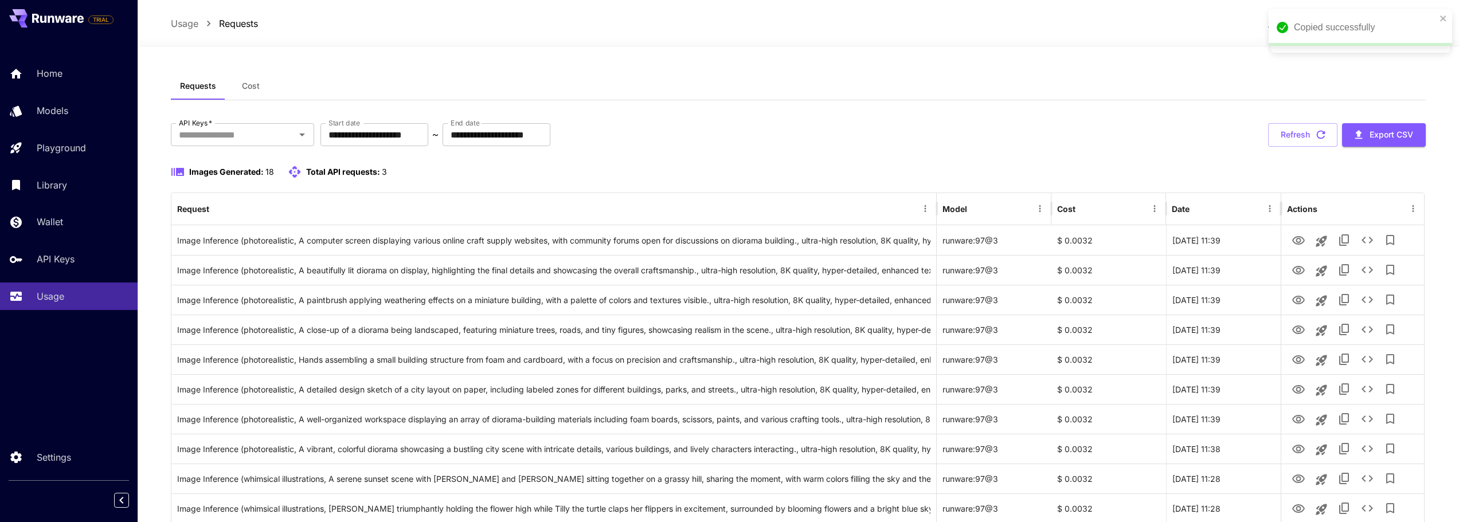
click at [342, 164] on div "**********" at bounding box center [798, 458] width 1255 height 670
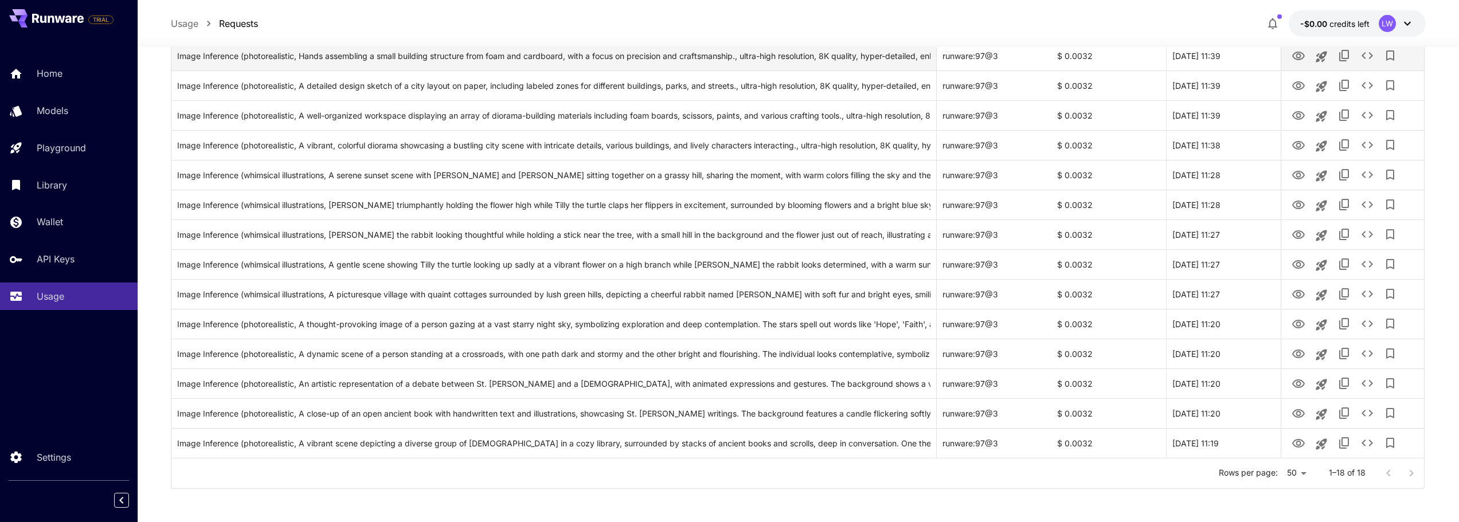
scroll to position [305, 0]
